Goal: Transaction & Acquisition: Download file/media

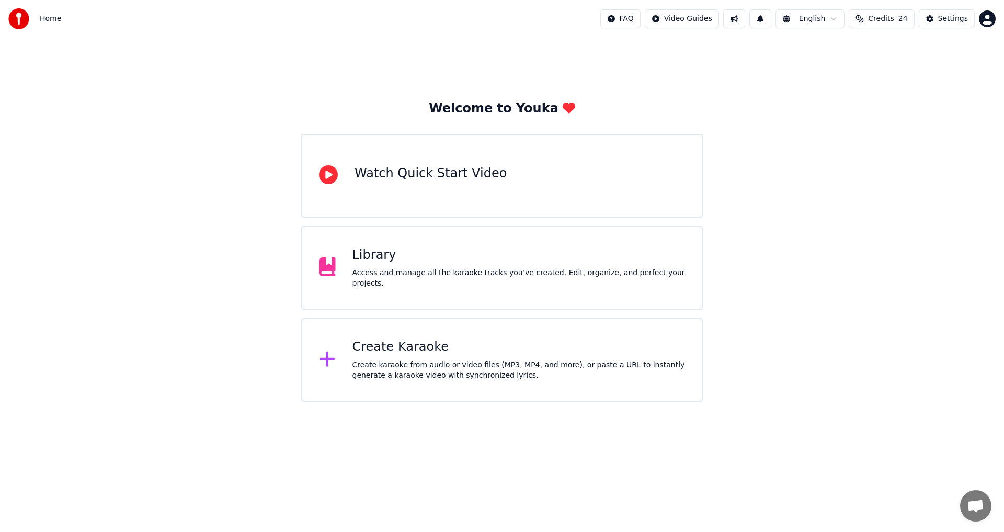
click at [466, 261] on div "Library" at bounding box center [518, 255] width 333 height 17
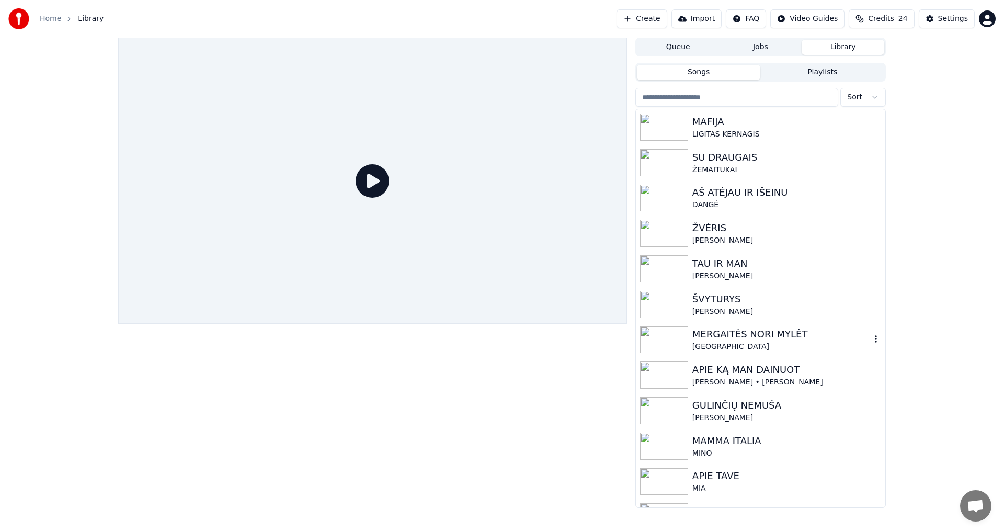
scroll to position [133, 0]
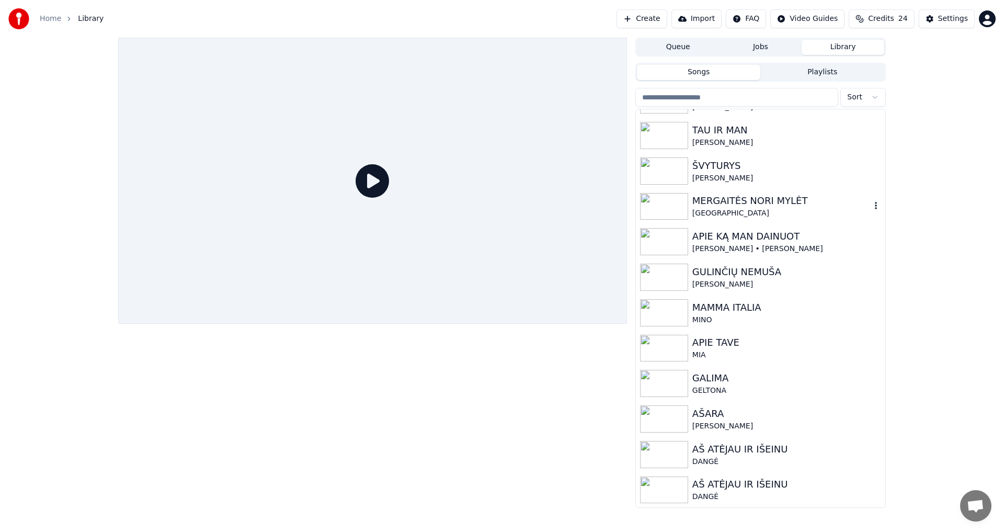
click at [709, 209] on div "[GEOGRAPHIC_DATA]" at bounding box center [781, 213] width 178 height 10
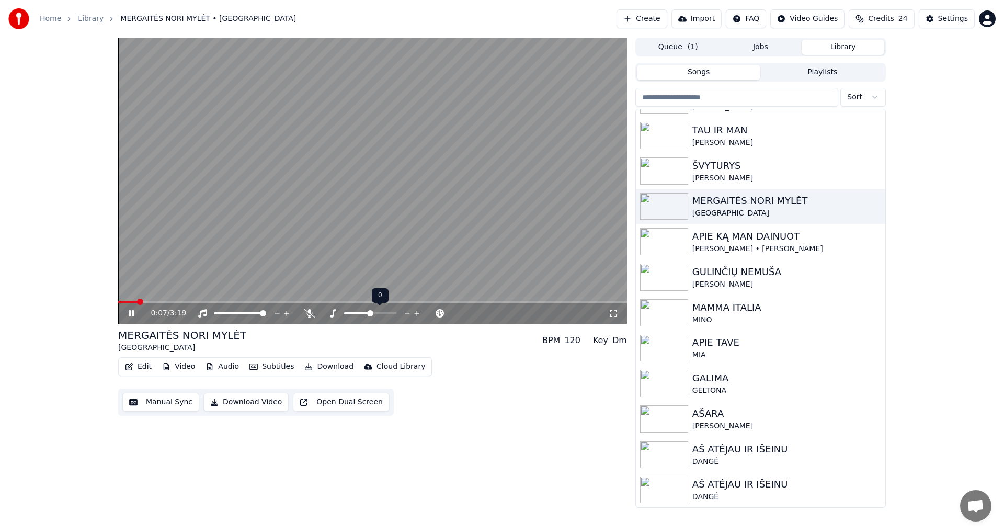
click at [418, 314] on icon at bounding box center [417, 313] width 10 height 10
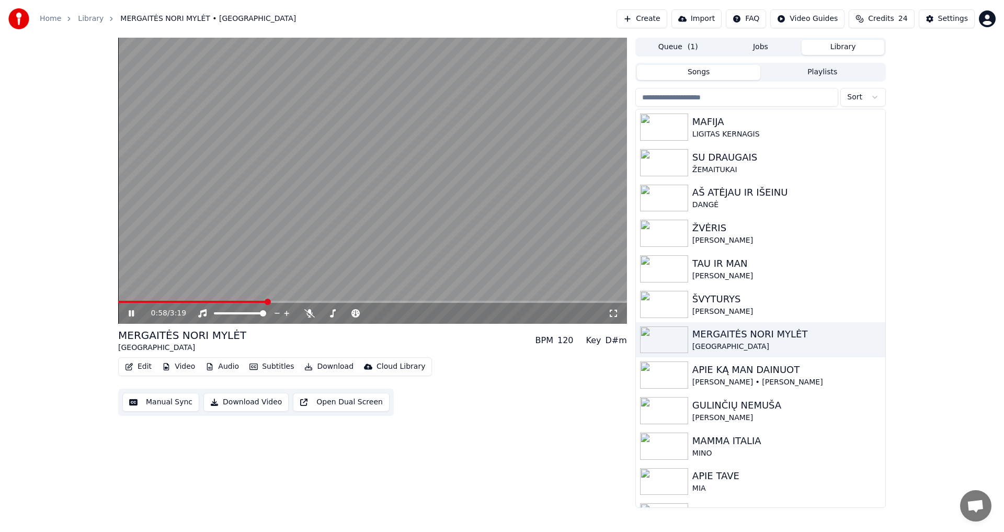
click at [231, 408] on button "Download Video" at bounding box center [245, 402] width 85 height 19
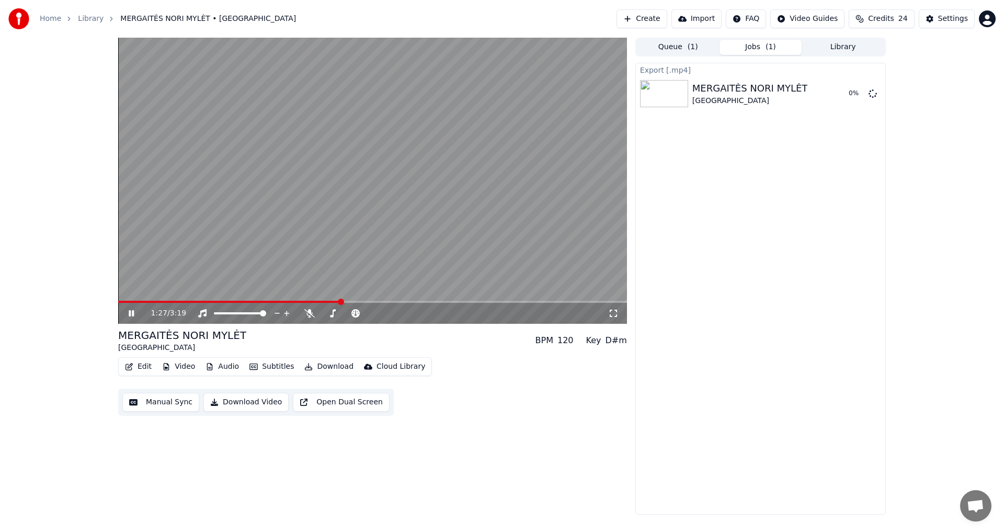
click at [131, 315] on icon at bounding box center [139, 313] width 25 height 8
